Goal: Information Seeking & Learning: Learn about a topic

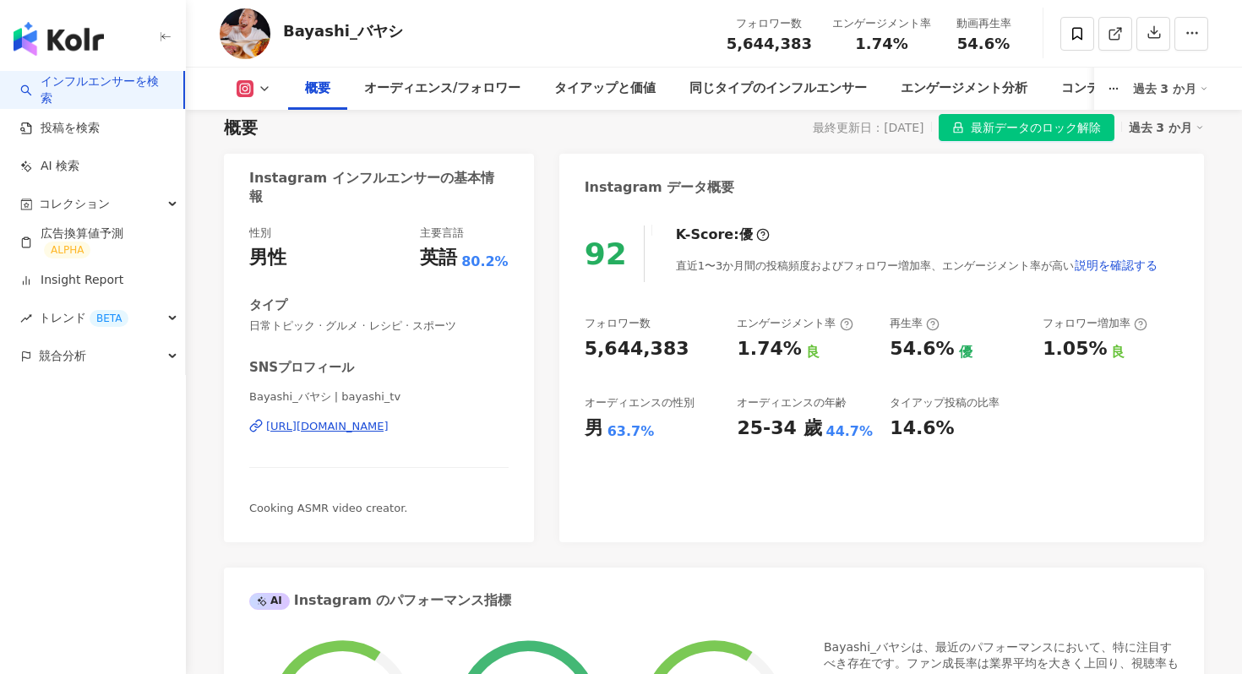
click at [64, 95] on link "インフルエンサーを検索" at bounding box center [95, 90] width 150 height 33
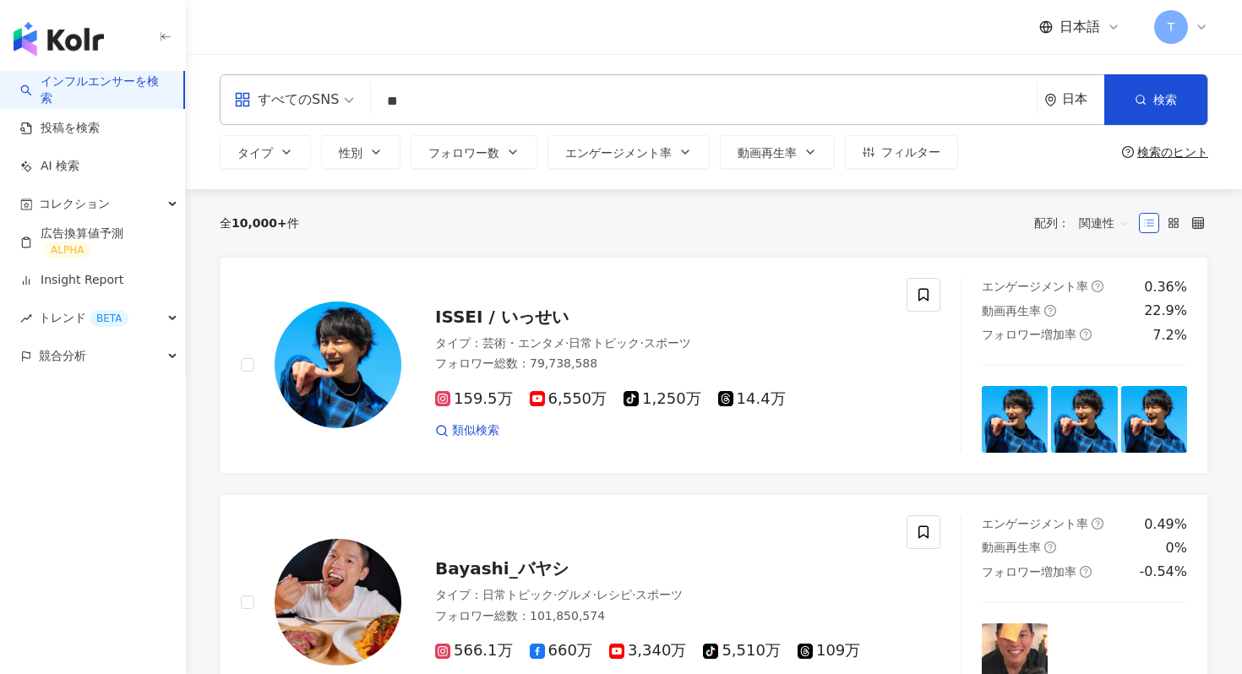
type input "*"
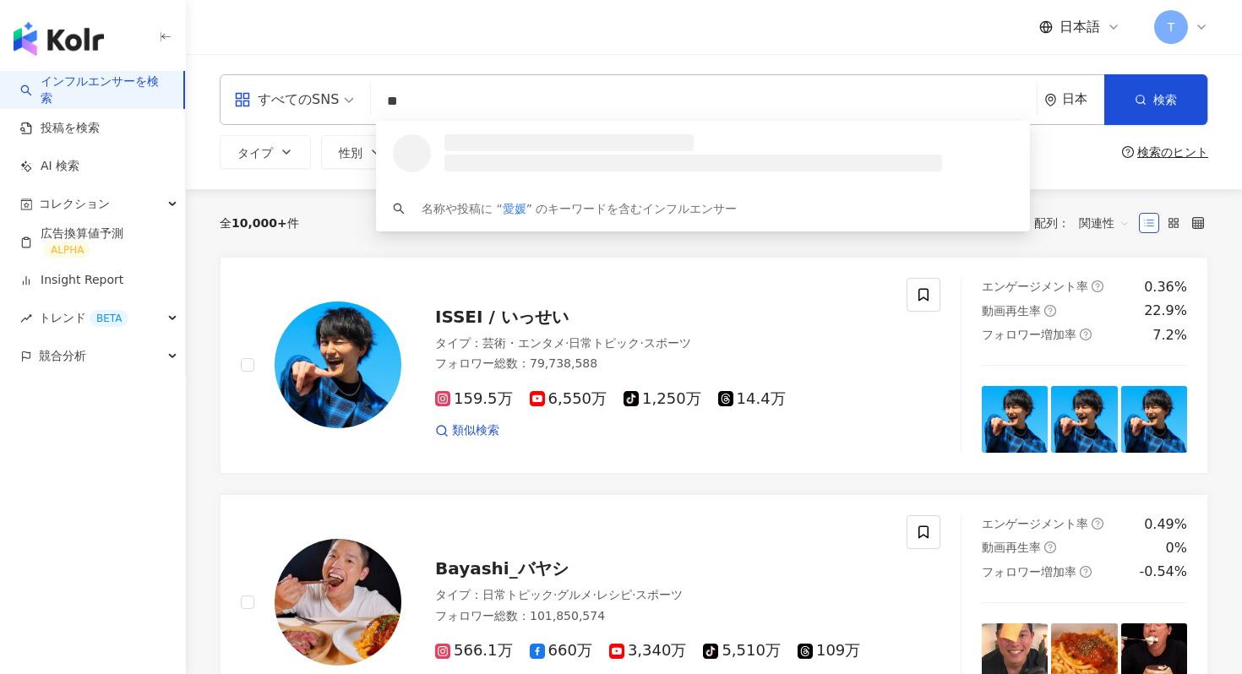
click at [331, 105] on div "すべてのSNS" at bounding box center [286, 99] width 105 height 27
type input "**"
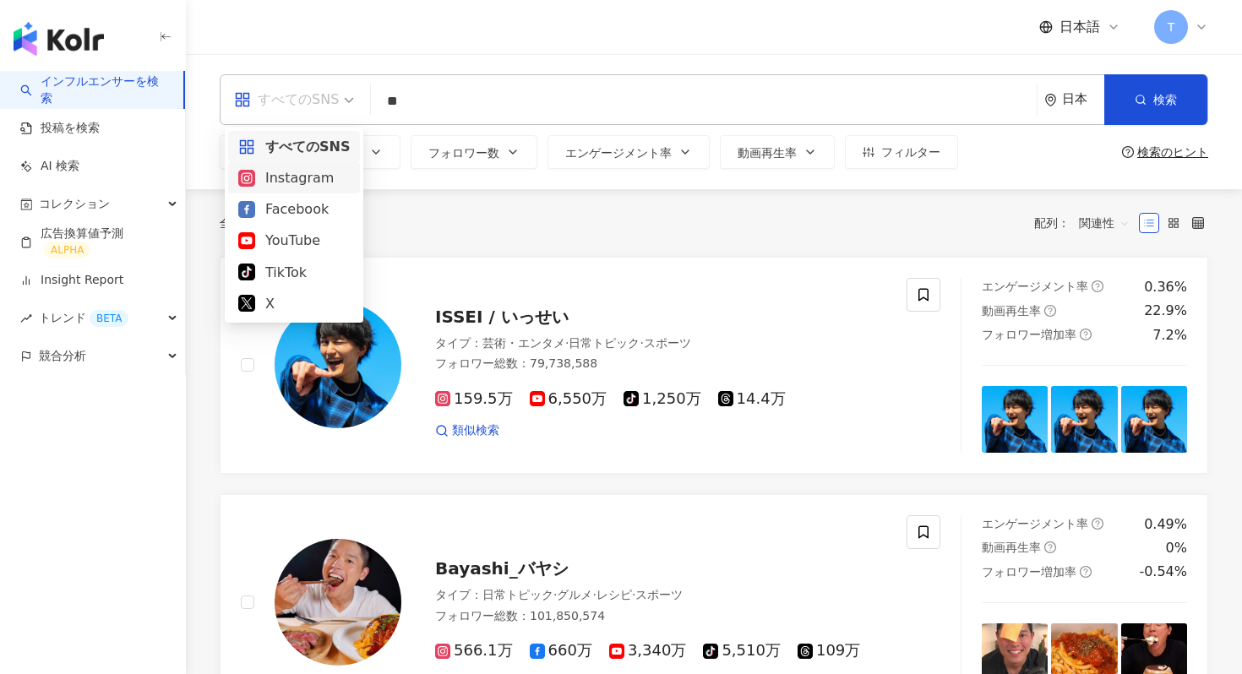
click at [312, 191] on div "Instagram" at bounding box center [294, 177] width 132 height 31
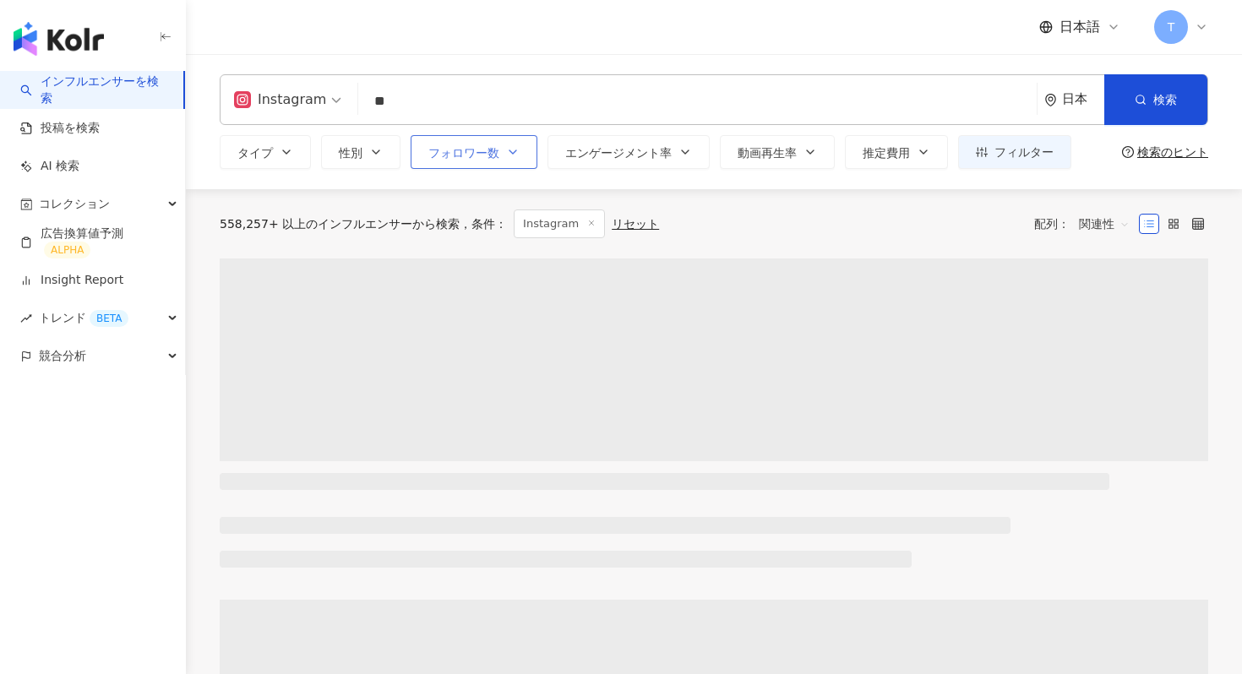
click at [522, 140] on button "フォロワー数" at bounding box center [474, 152] width 127 height 34
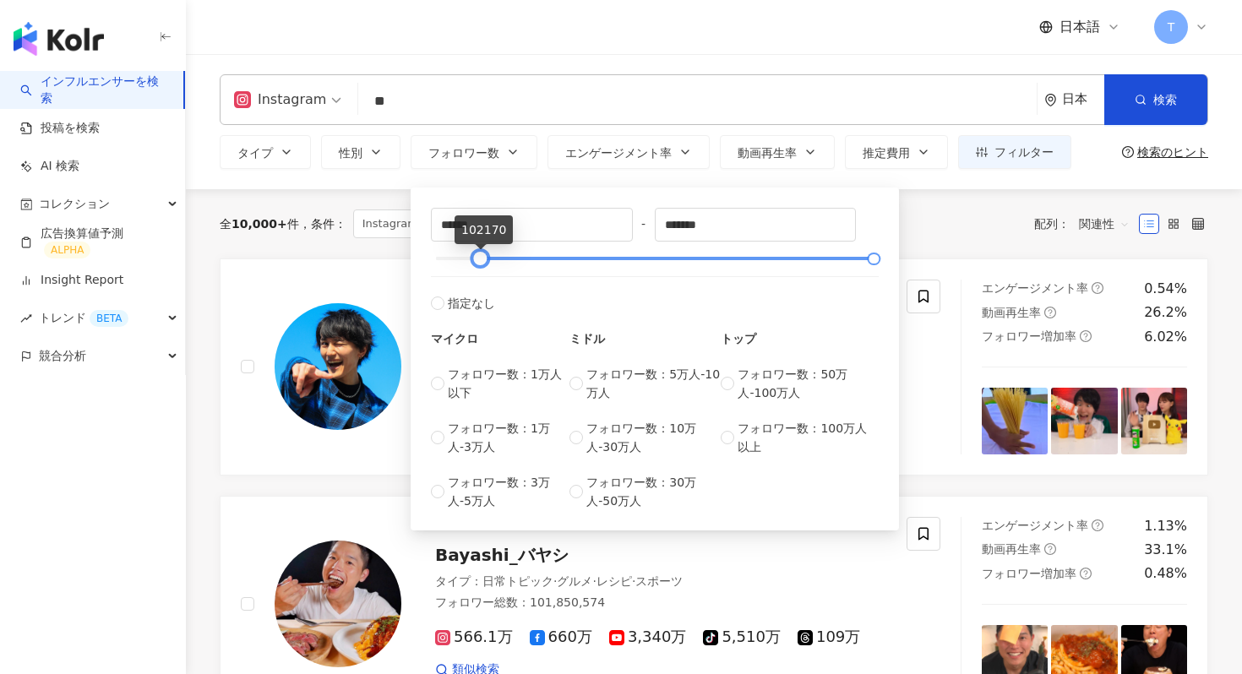
type input "*****"
drag, startPoint x: 439, startPoint y: 260, endPoint x: 482, endPoint y: 263, distance: 43.2
click at [482, 263] on div at bounding box center [478, 258] width 9 height 9
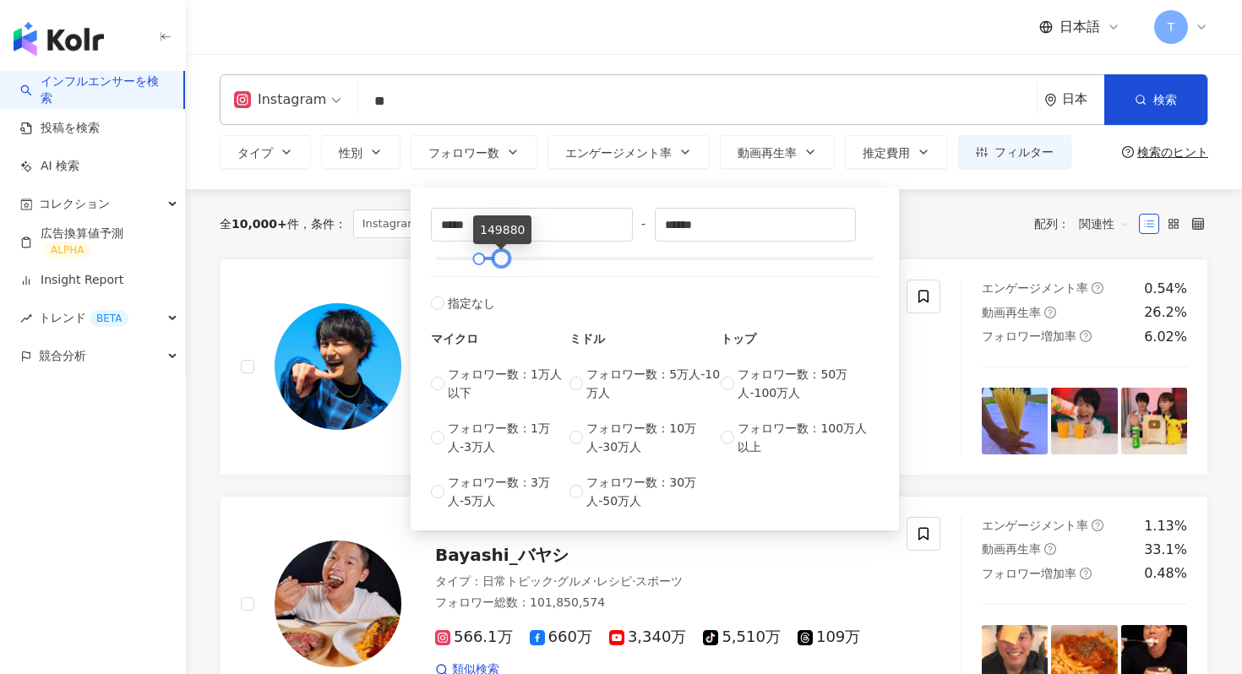
type input "******"
drag, startPoint x: 868, startPoint y: 254, endPoint x: 496, endPoint y: 261, distance: 371.9
click at [498, 261] on div at bounding box center [502, 258] width 9 height 9
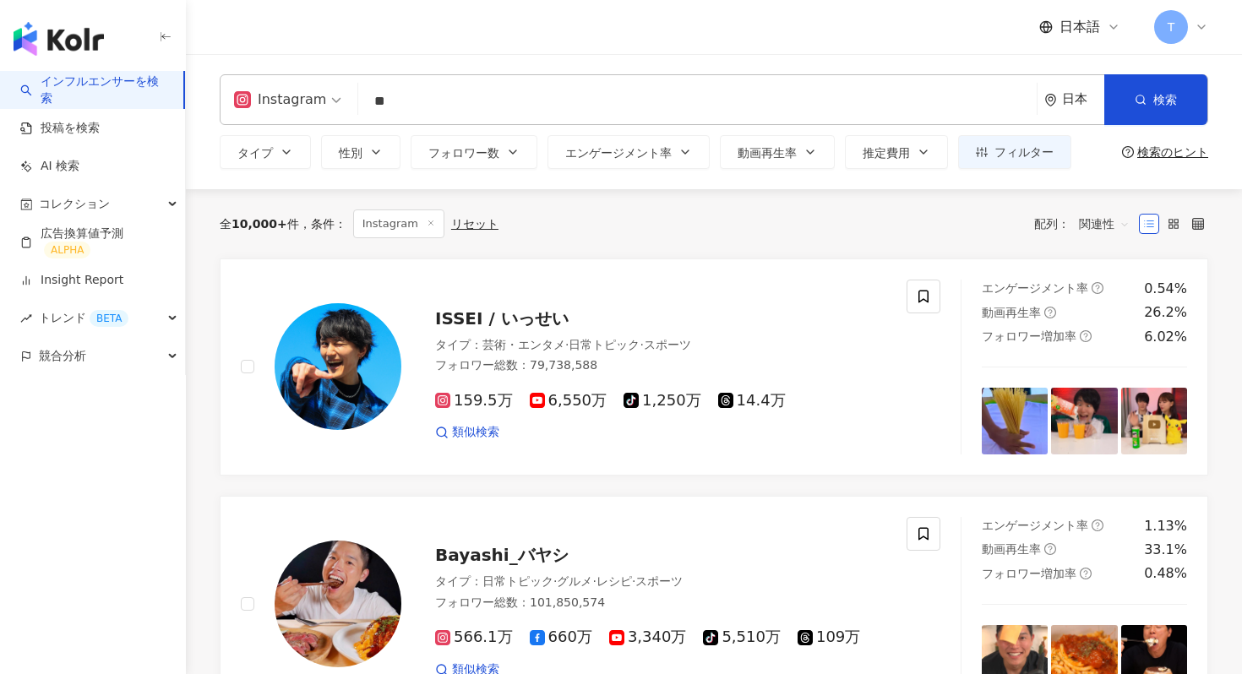
click at [955, 210] on div "全 10,000+ 件 条件 ： Instagram リセット 配列： 関連性" at bounding box center [714, 224] width 989 height 29
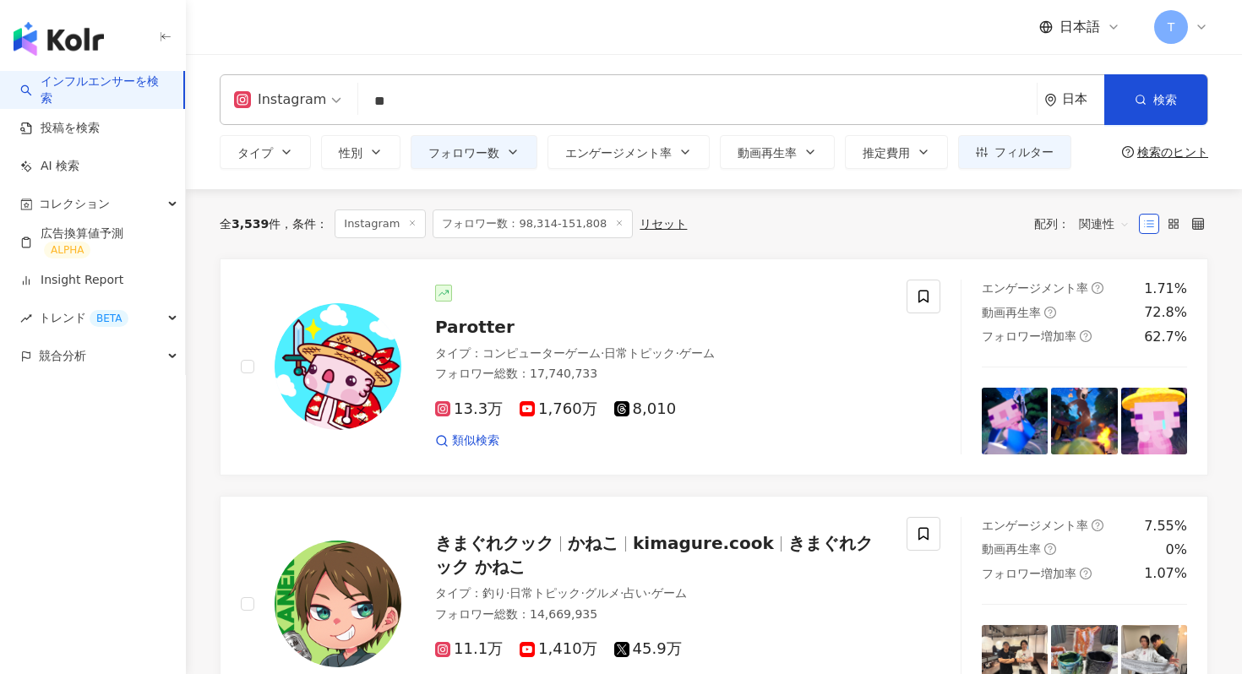
click at [955, 210] on div "全 3,539 件 条件 ： Instagram フォロワー数：98,314-151,808 リセット 配列： 関連性" at bounding box center [714, 224] width 989 height 29
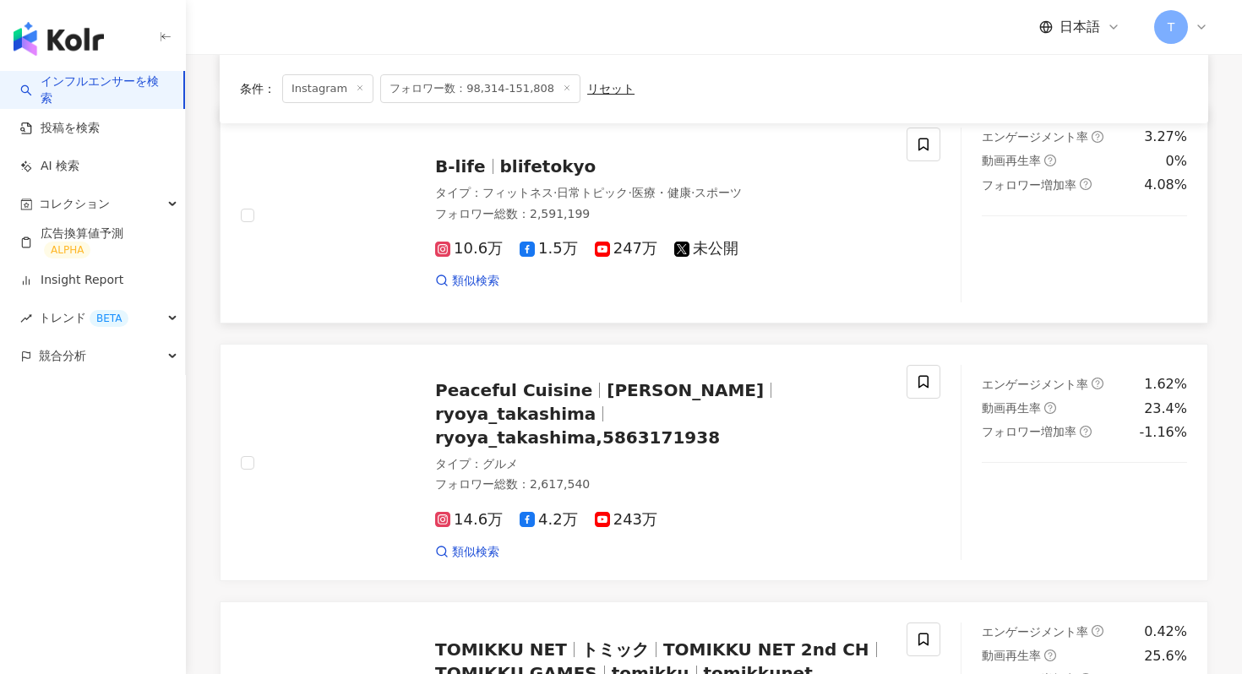
scroll to position [1918, 0]
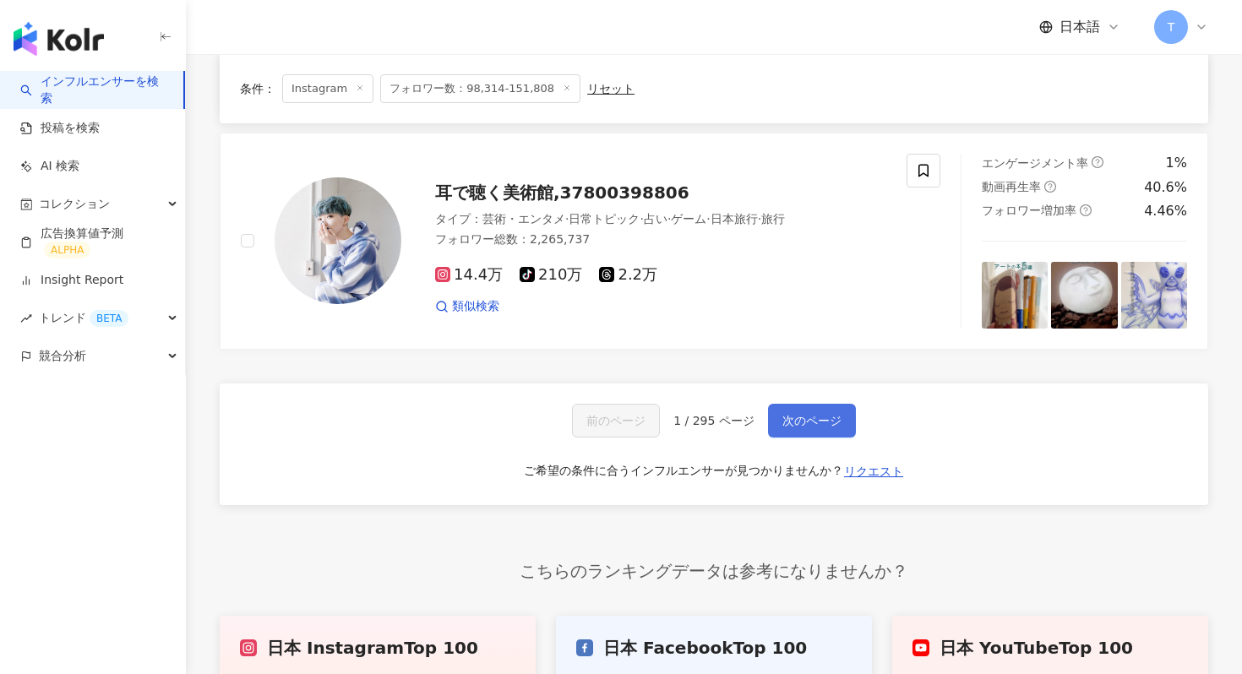
click at [793, 414] on span "次のページ" at bounding box center [811, 421] width 59 height 14
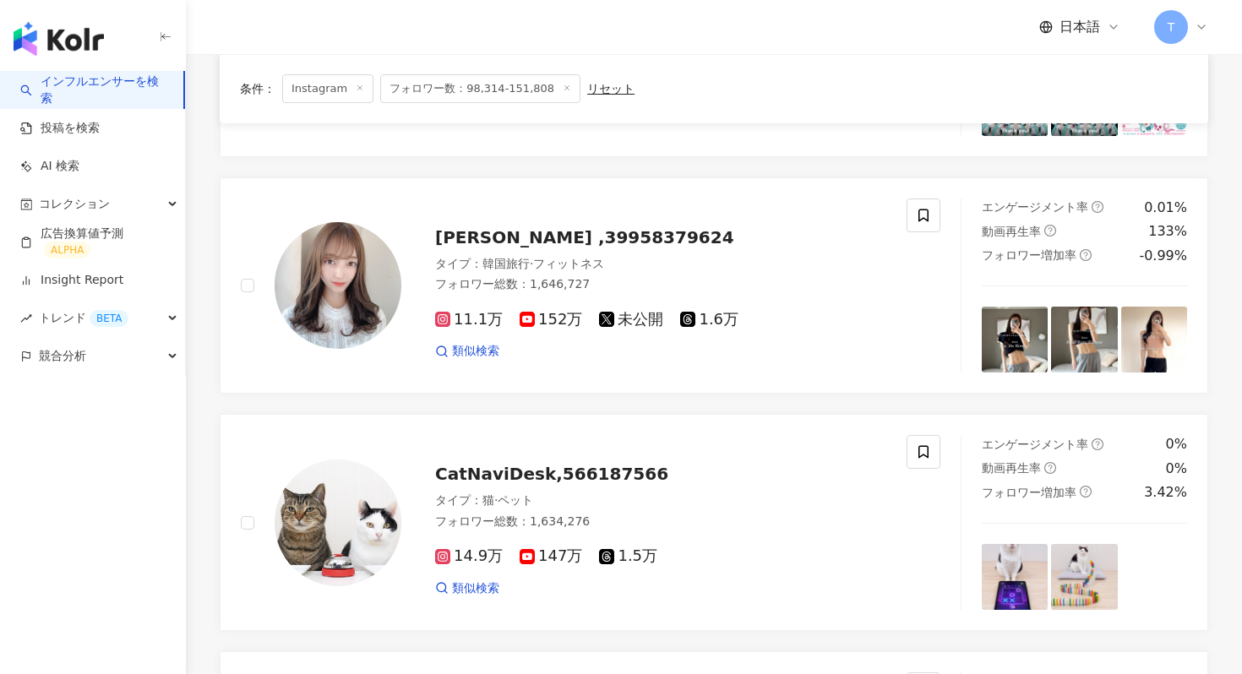
scroll to position [3077, 0]
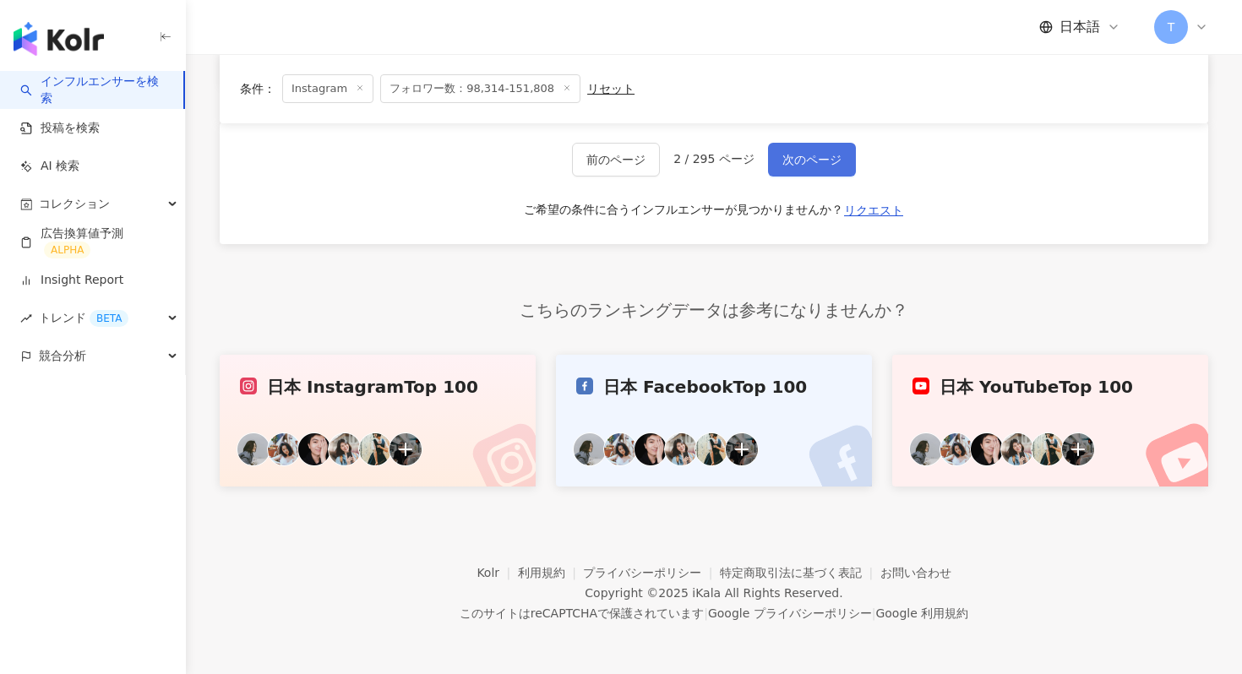
click at [822, 146] on button "次のページ" at bounding box center [812, 160] width 88 height 34
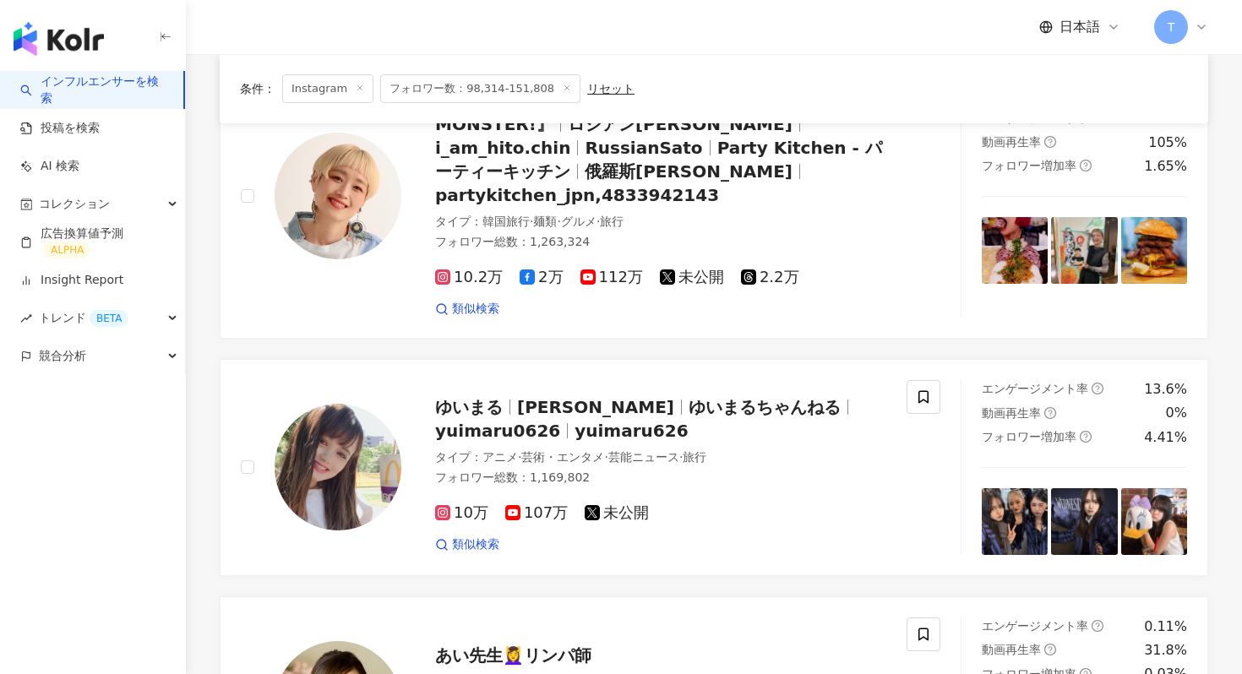
scroll to position [3090, 0]
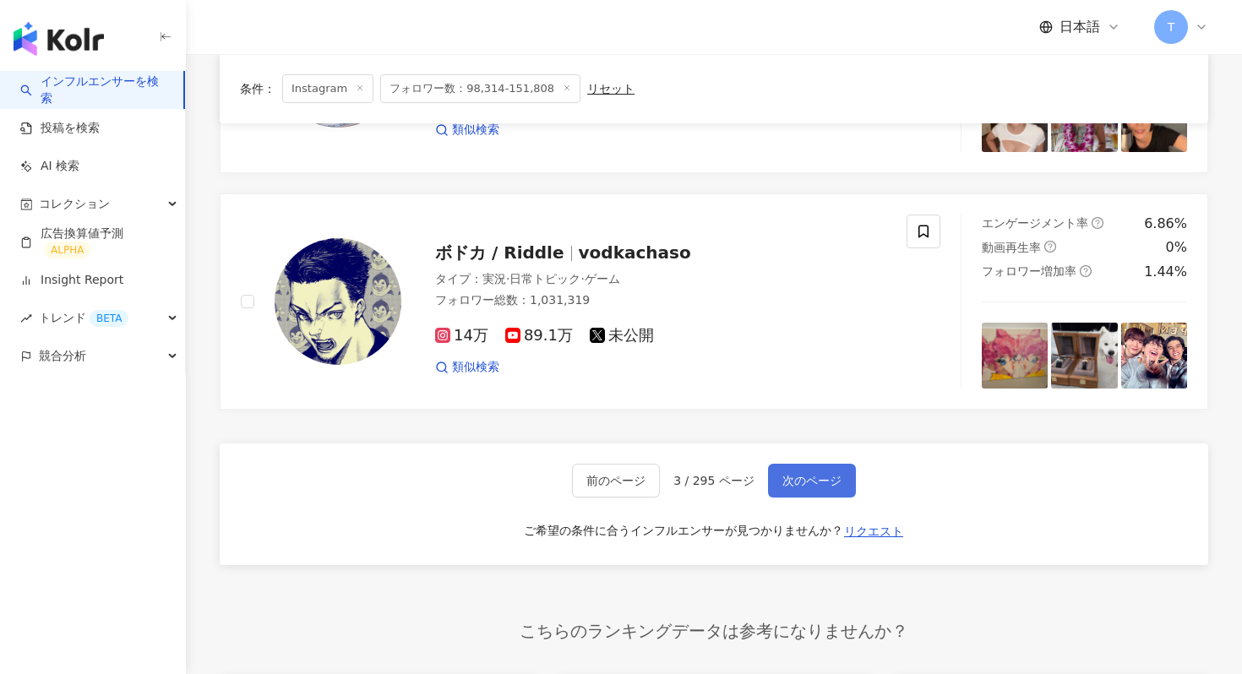
click at [796, 464] on button "次のページ" at bounding box center [812, 481] width 88 height 34
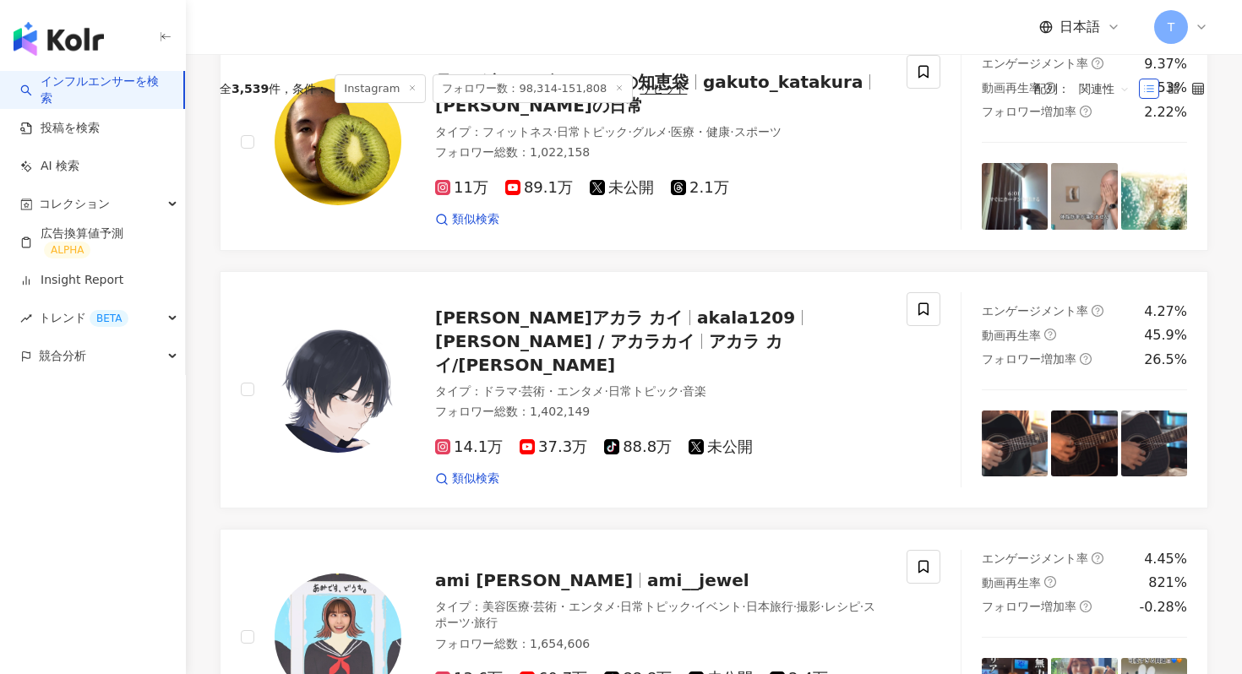
scroll to position [0, 0]
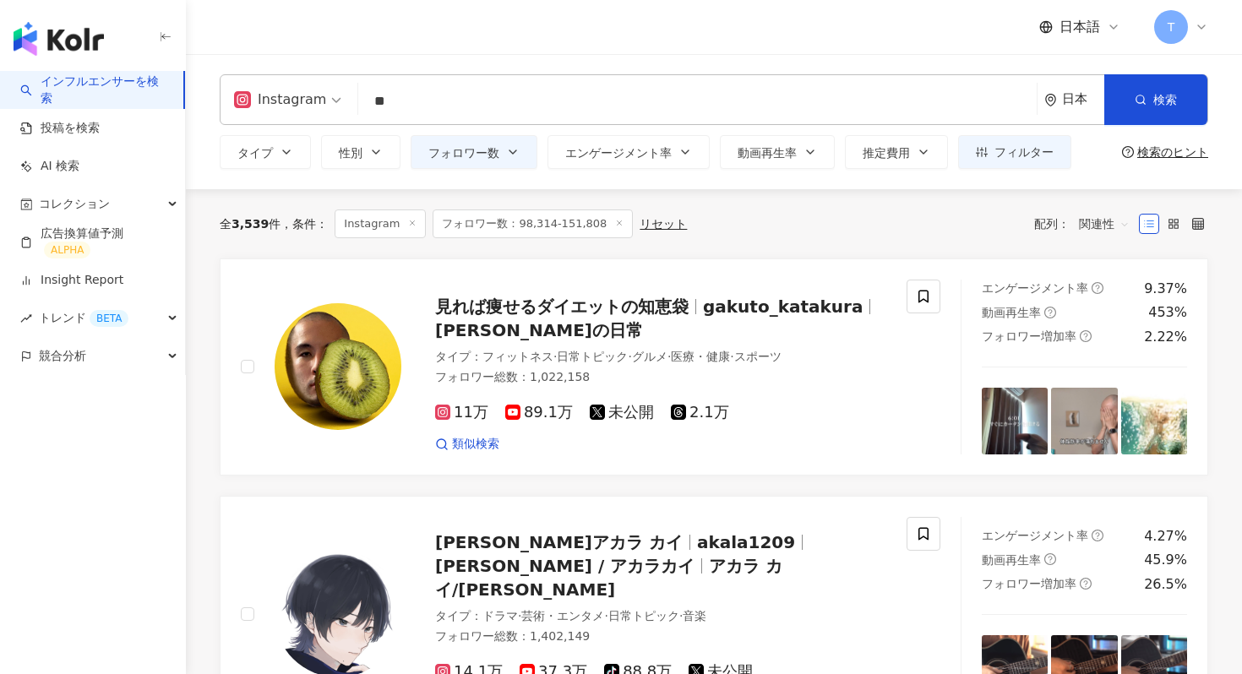
click at [437, 90] on input "**" at bounding box center [697, 101] width 665 height 32
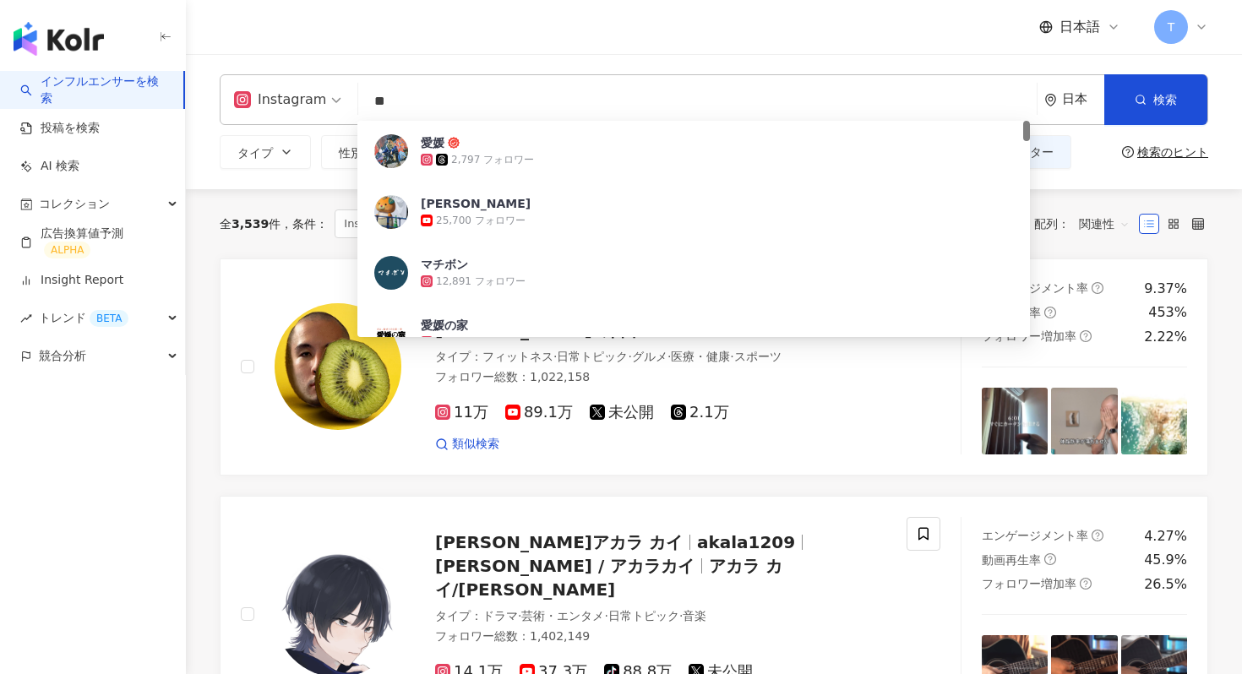
click at [437, 90] on input "**" at bounding box center [697, 101] width 665 height 32
click at [428, 106] on input "**" at bounding box center [697, 101] width 665 height 32
type input "*"
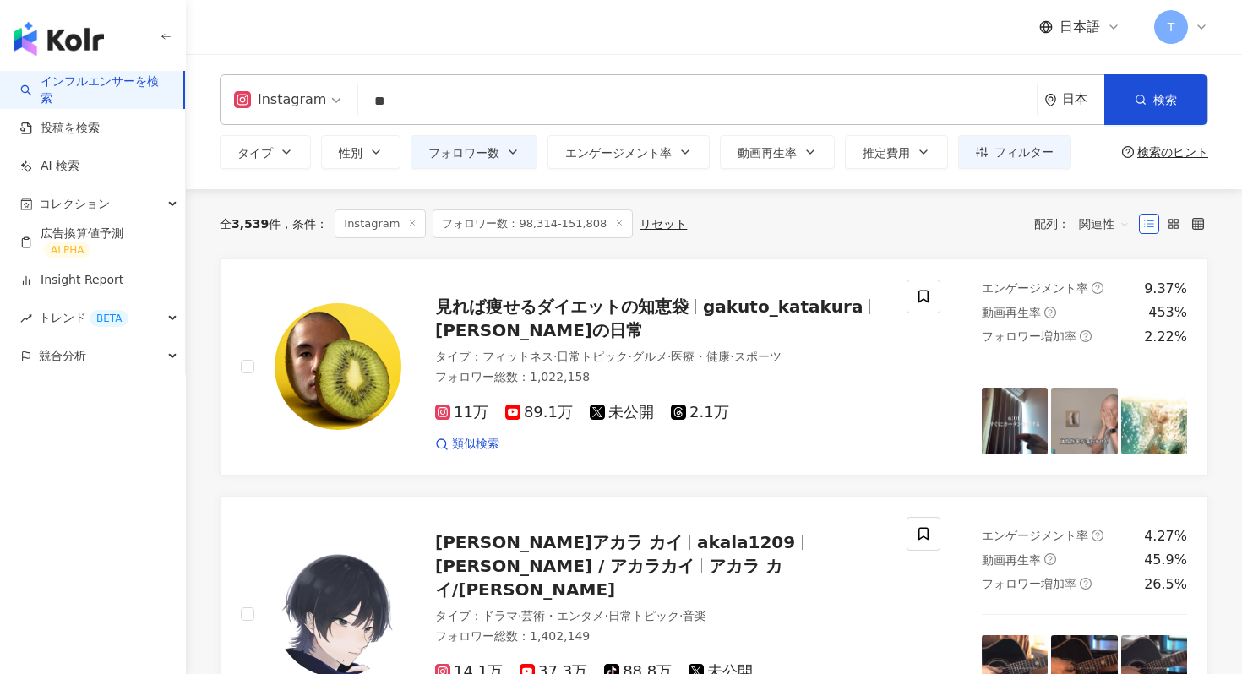
type input "**"
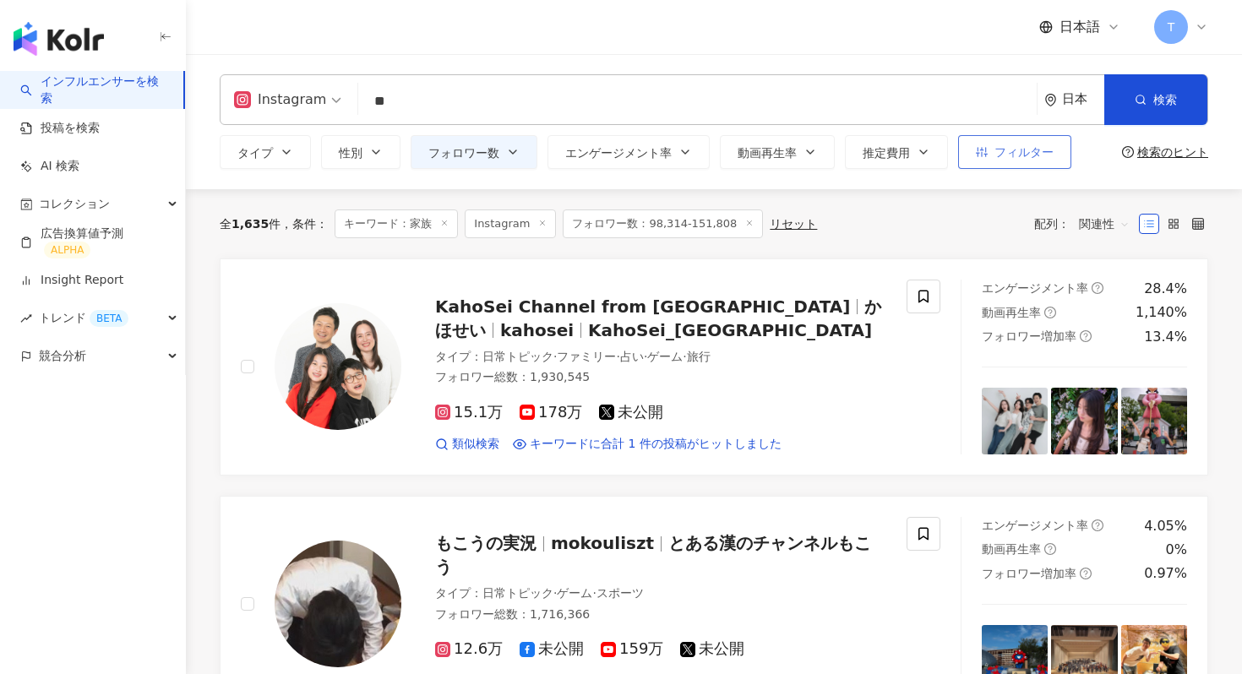
click at [1009, 148] on span "フィルター" at bounding box center [1024, 152] width 59 height 14
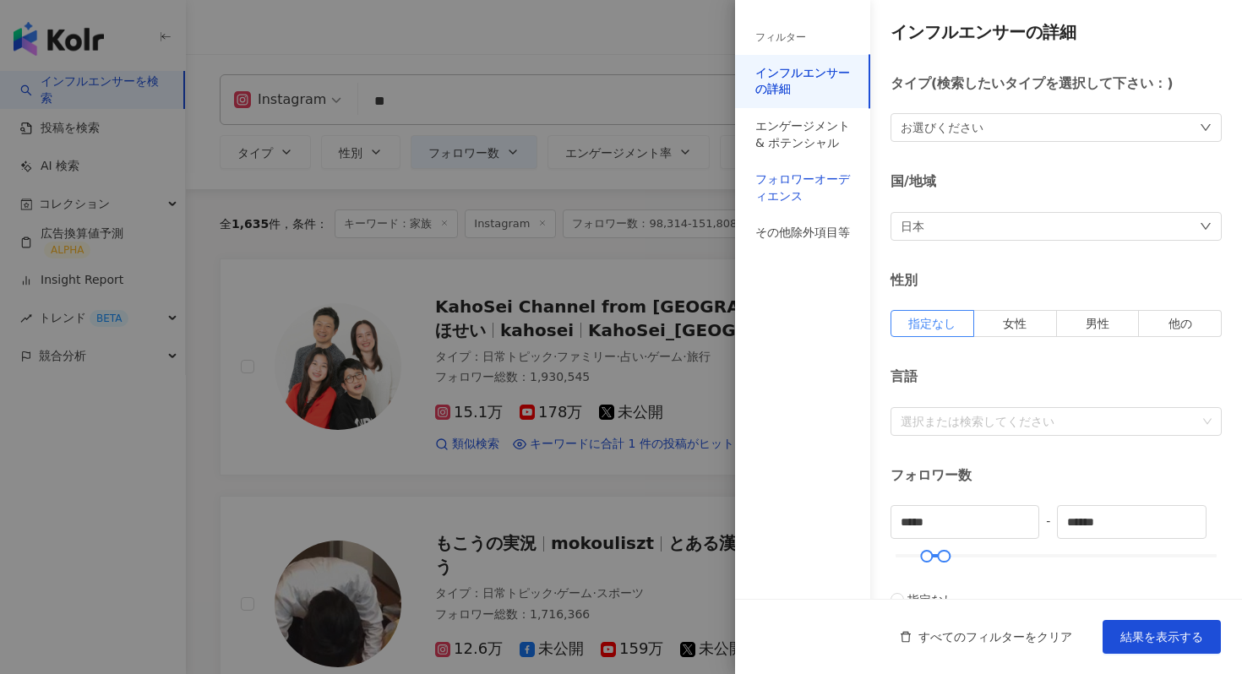
click at [782, 187] on div "フォロワーオーディエンス" at bounding box center [802, 188] width 95 height 33
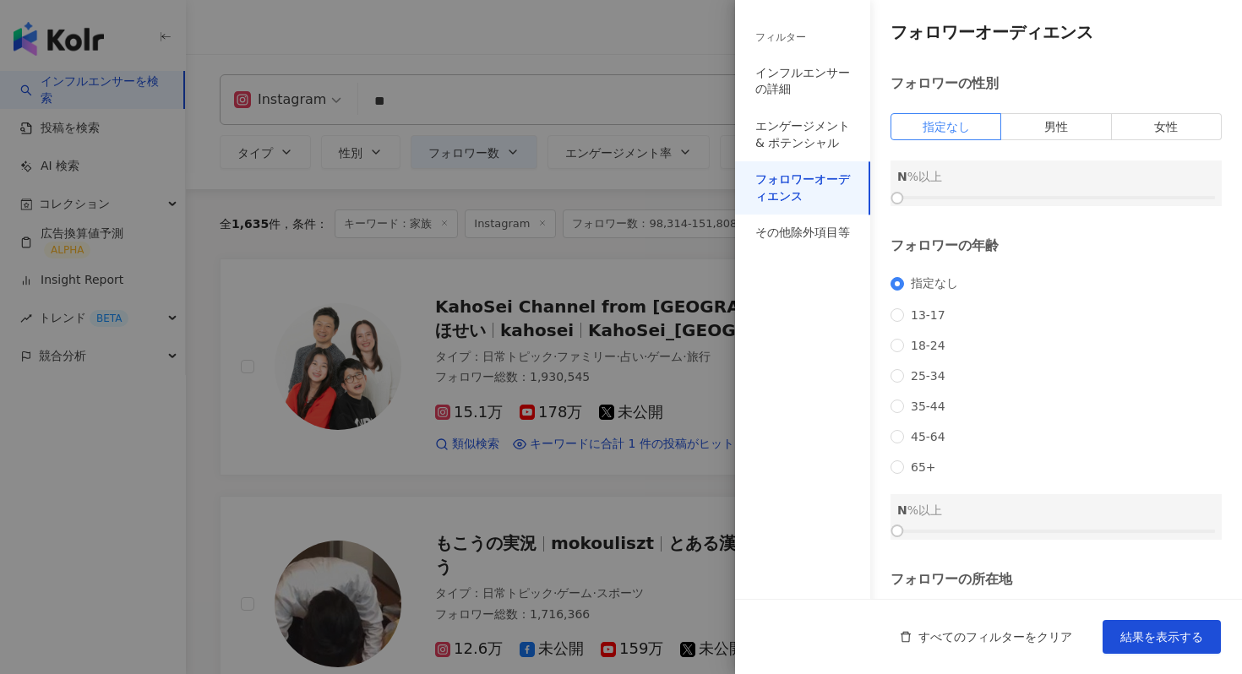
scroll to position [129, 0]
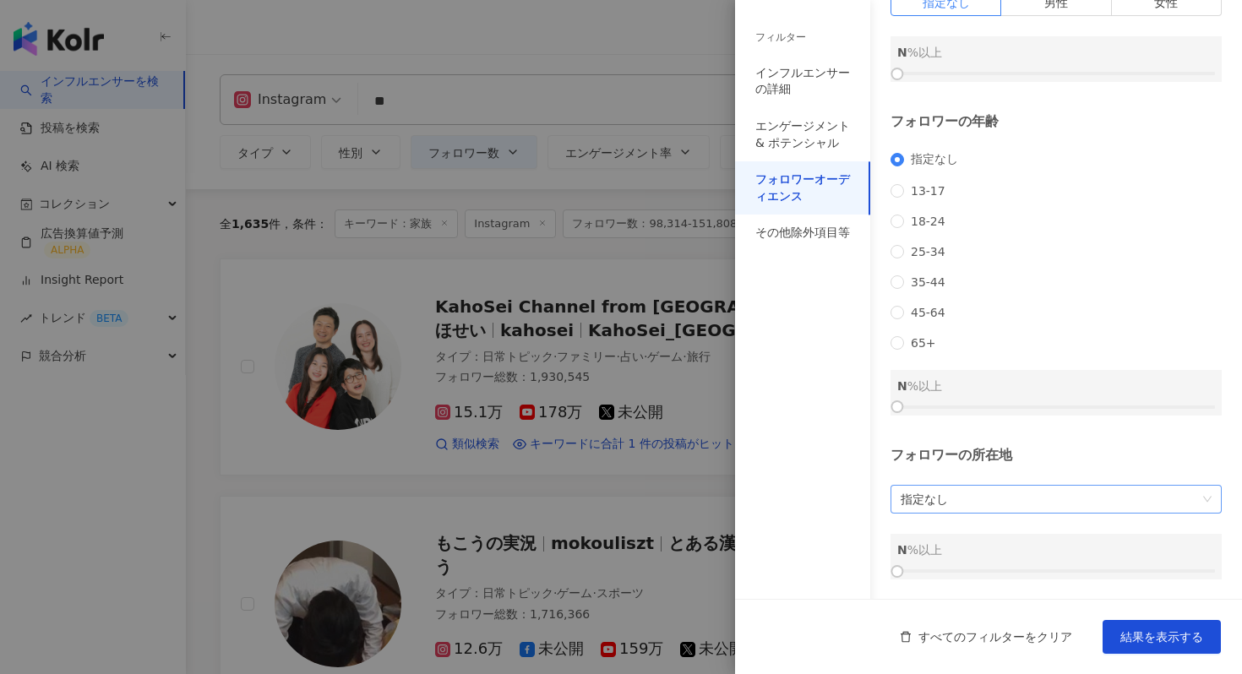
click at [1017, 493] on span "指定なし" at bounding box center [1056, 499] width 311 height 27
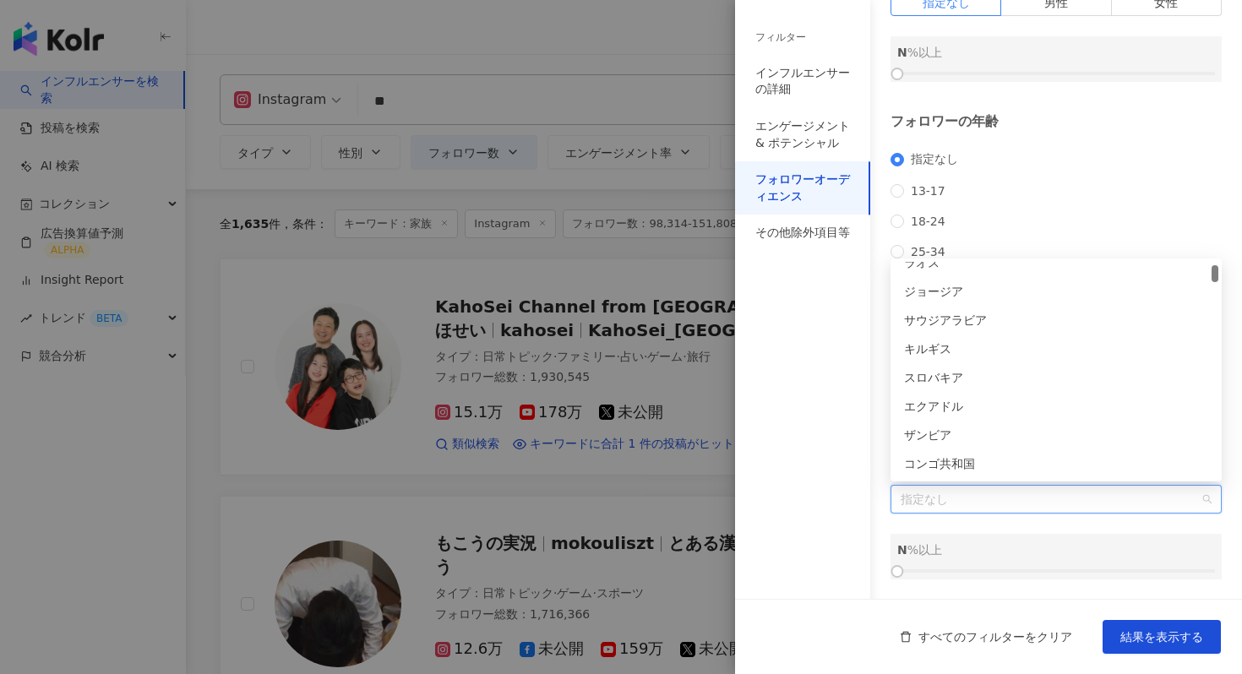
scroll to position [86, 0]
type input "*"
type input "**"
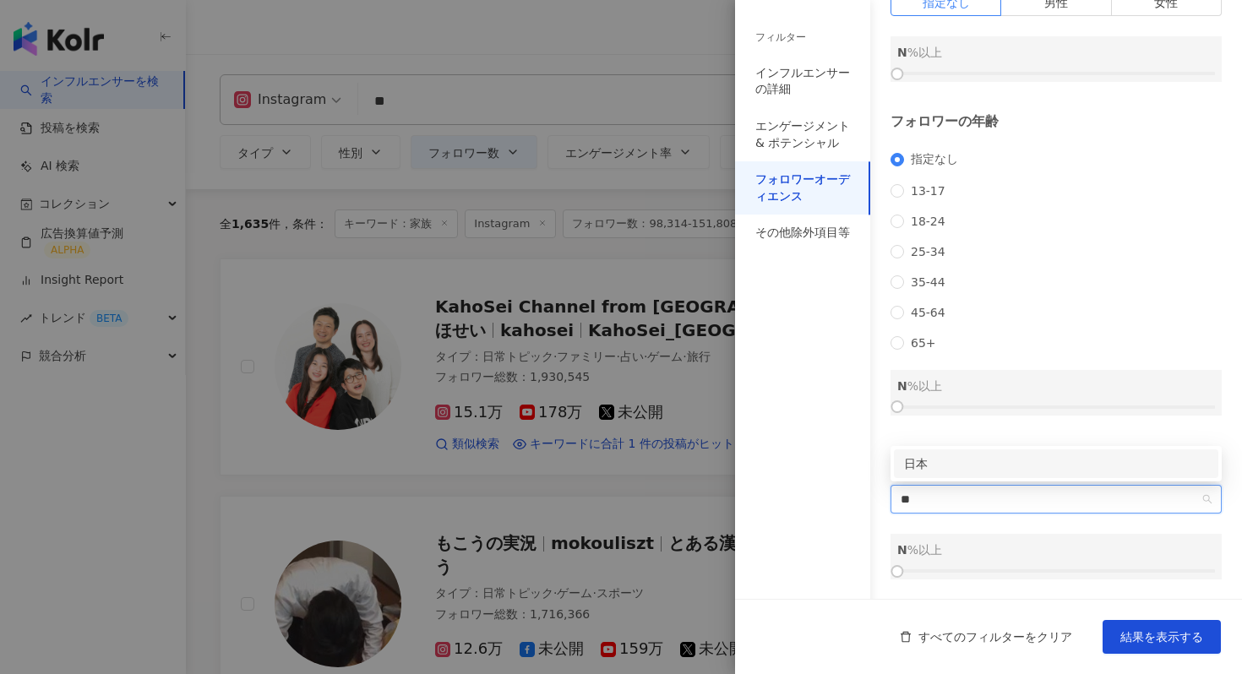
click at [940, 464] on div "日本" at bounding box center [1056, 464] width 304 height 19
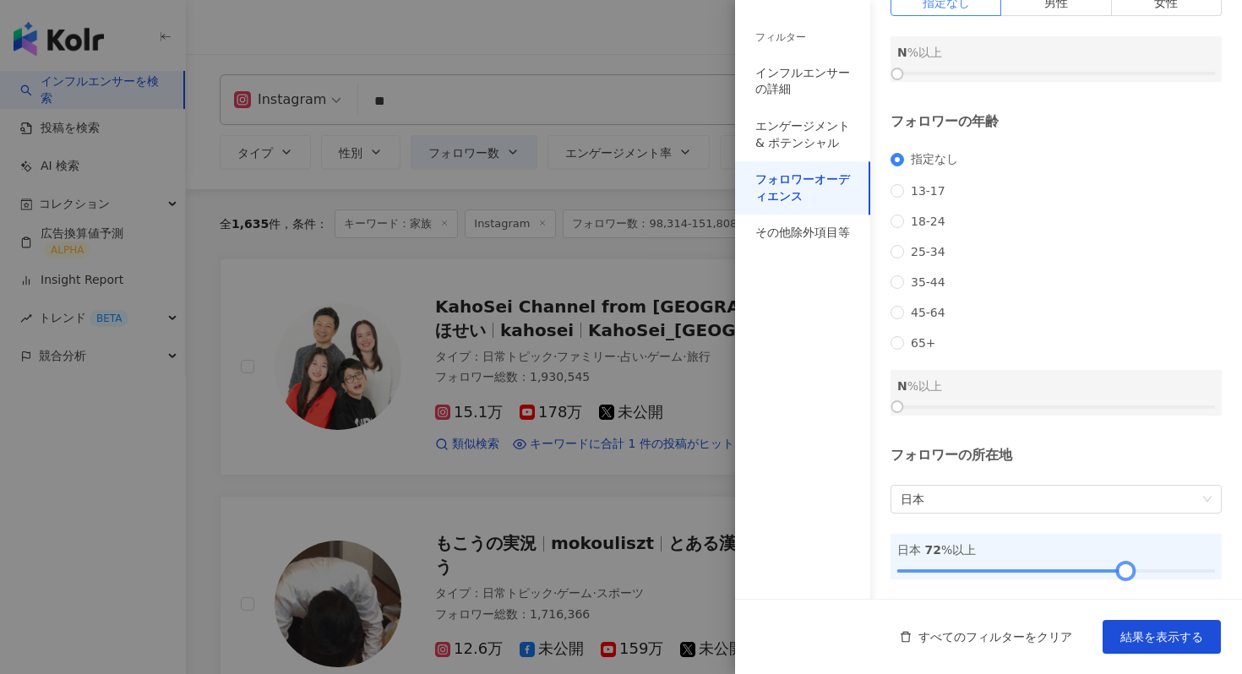
drag, startPoint x: 900, startPoint y: 567, endPoint x: 1128, endPoint y: 576, distance: 228.3
click at [1128, 576] on div at bounding box center [1125, 571] width 9 height 9
click at [1134, 625] on button "結果を表示する" at bounding box center [1162, 637] width 118 height 34
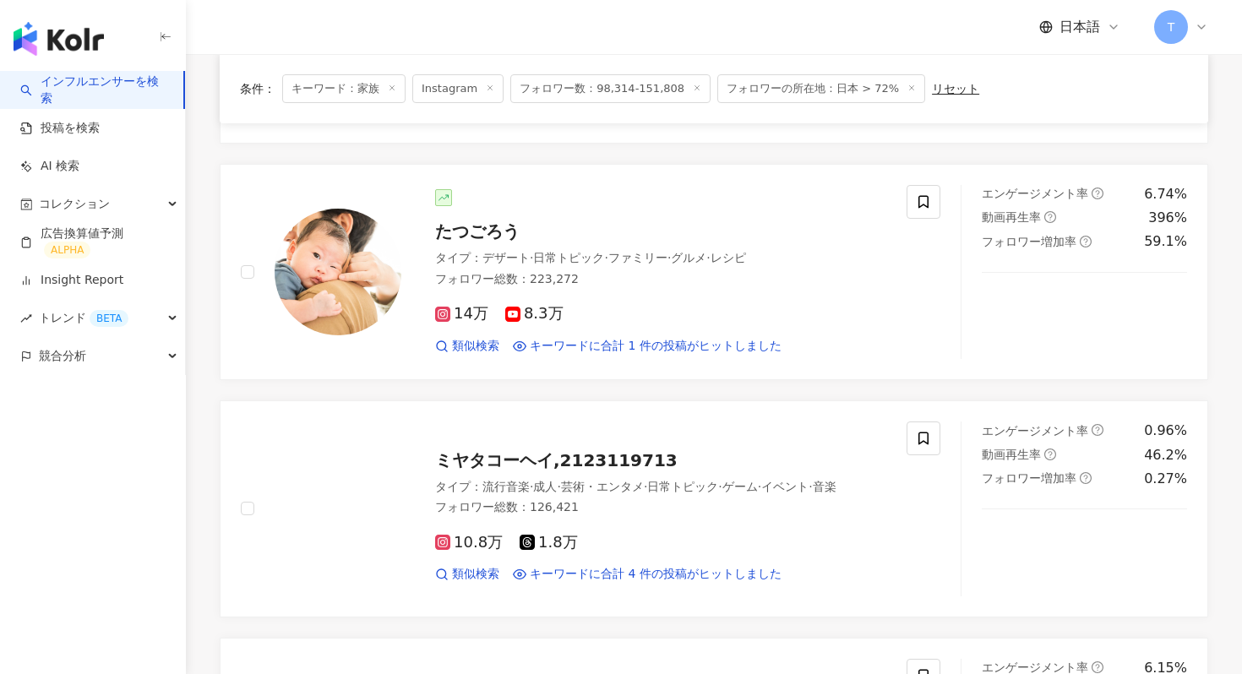
scroll to position [2280, 0]
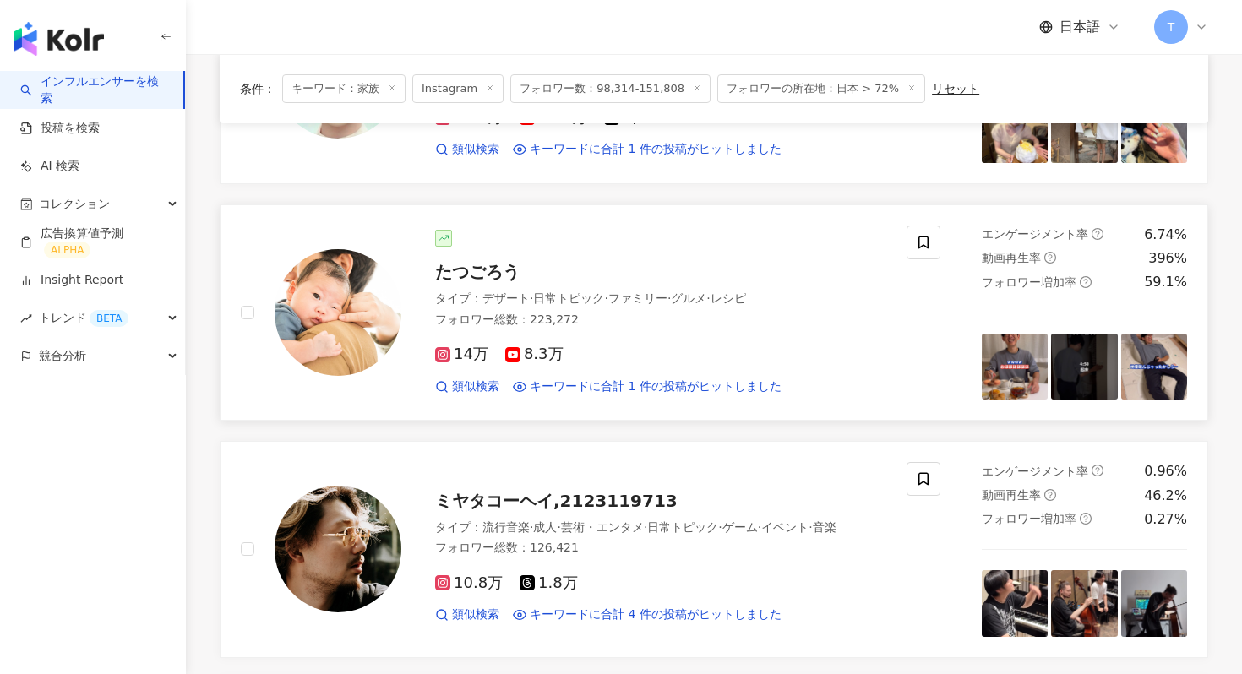
click at [474, 262] on span "たつごろう" at bounding box center [477, 272] width 84 height 20
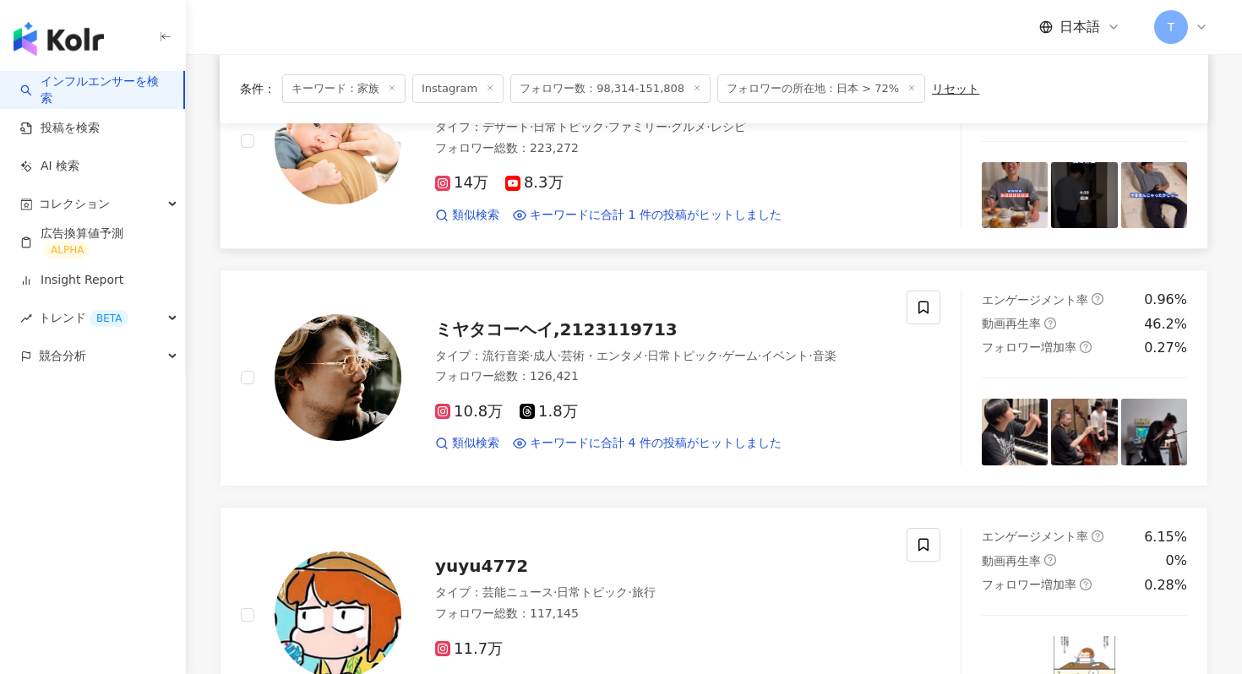
scroll to position [2698, 0]
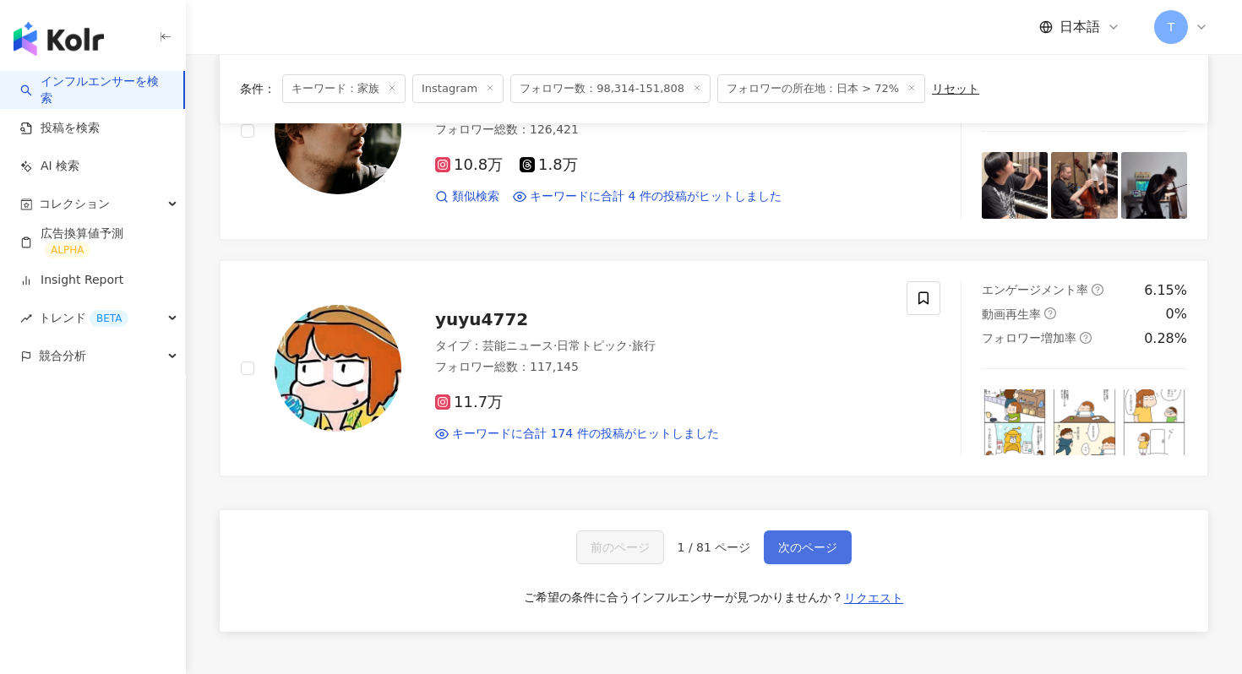
click at [809, 541] on span "次のページ" at bounding box center [807, 548] width 59 height 14
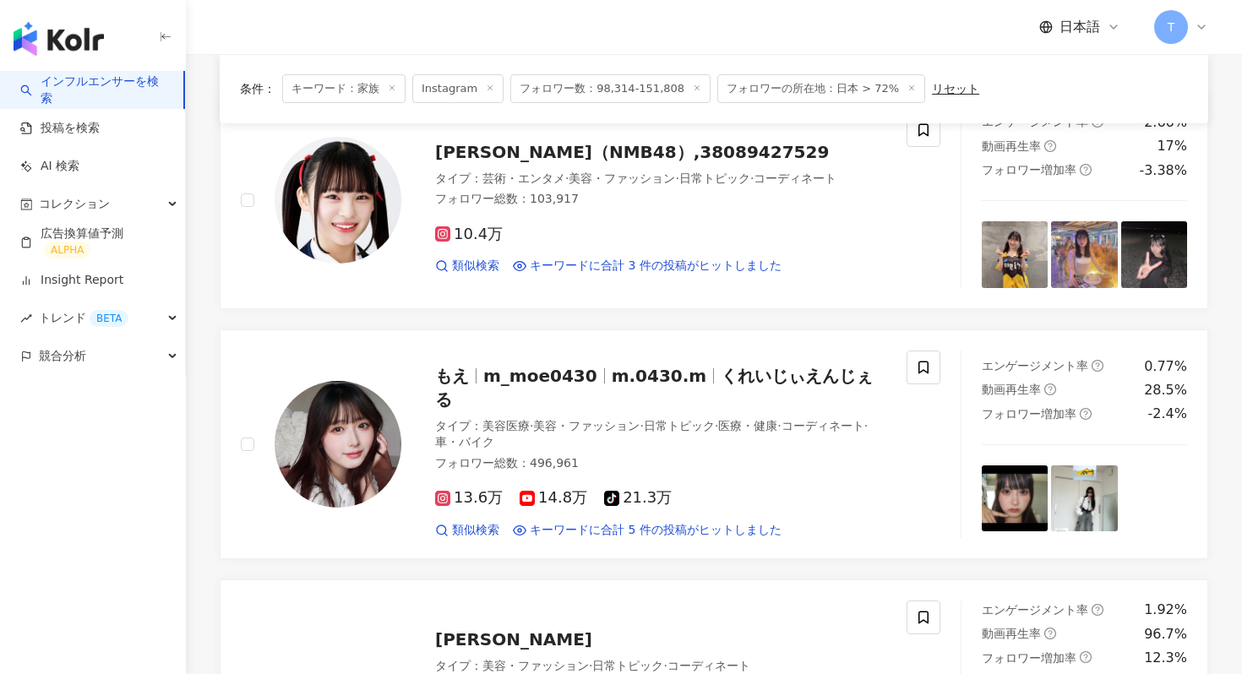
scroll to position [0, 0]
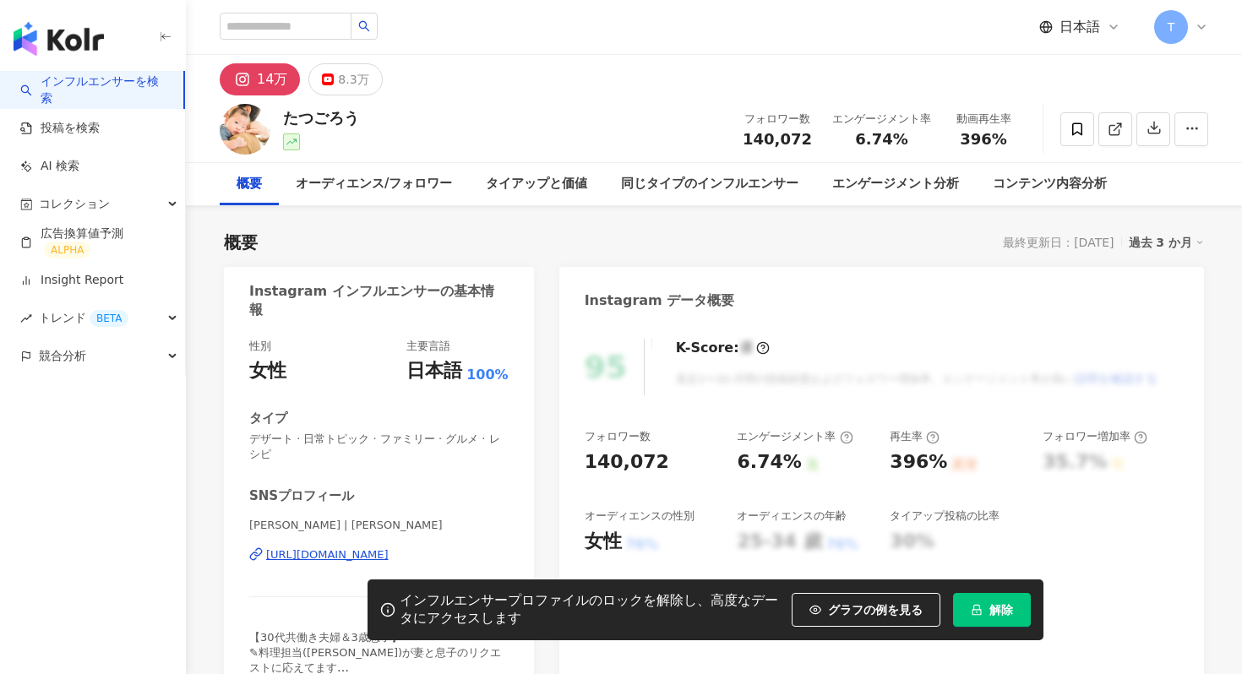
click at [997, 607] on span "解除" at bounding box center [1001, 610] width 24 height 14
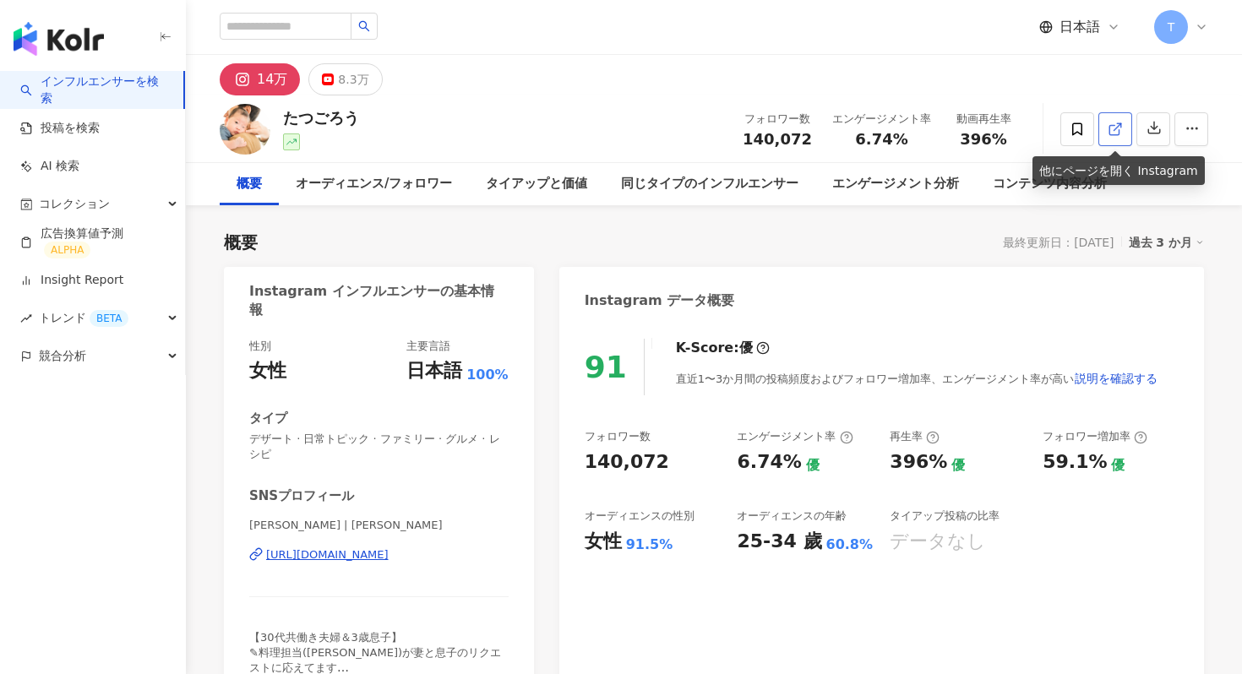
click at [1116, 128] on icon at bounding box center [1115, 129] width 15 height 15
